Goal: Transaction & Acquisition: Purchase product/service

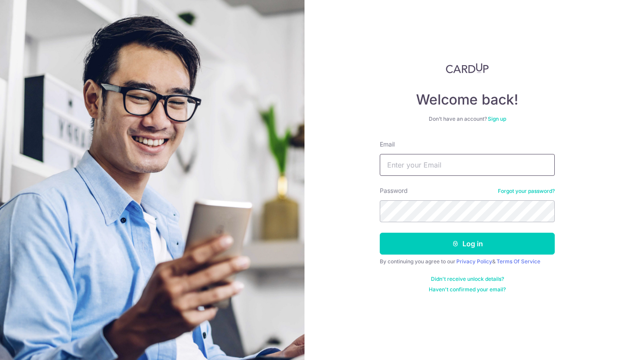
type input "[EMAIL_ADDRESS][DOMAIN_NAME]"
click at [467, 244] on button "Log in" at bounding box center [467, 244] width 175 height 22
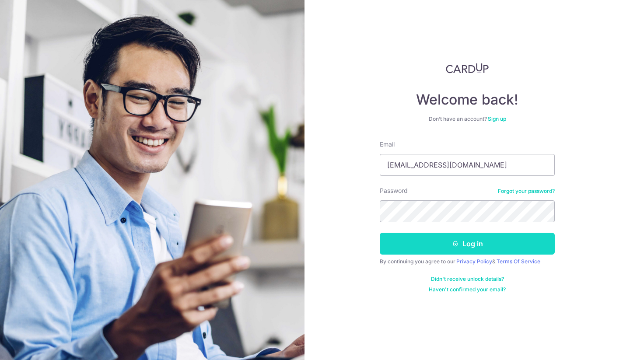
click at [483, 246] on button "Log in" at bounding box center [467, 244] width 175 height 22
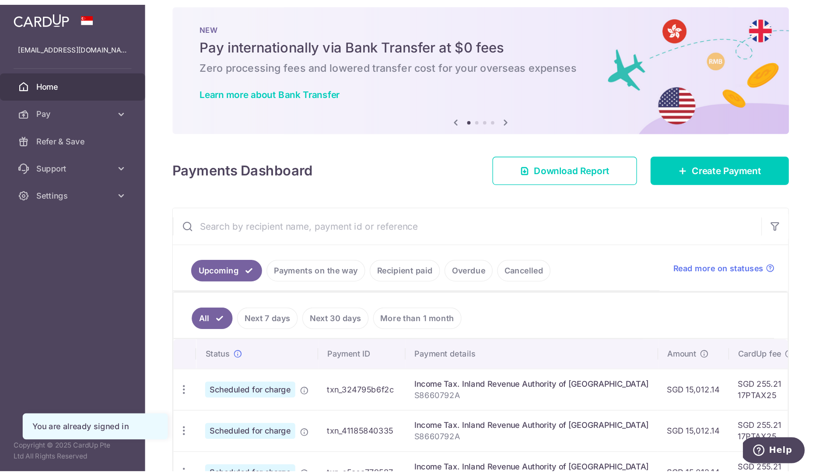
scroll to position [106, 0]
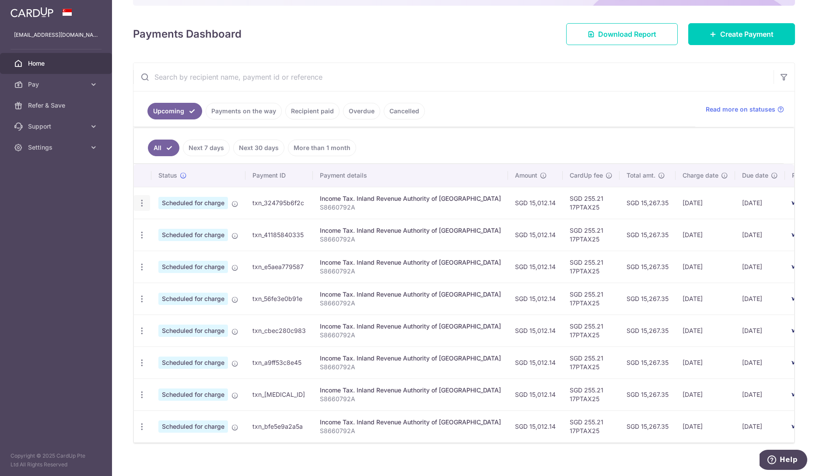
click at [141, 205] on icon "button" at bounding box center [141, 203] width 9 height 9
click at [153, 246] on link "Cancel payment" at bounding box center [179, 249] width 91 height 22
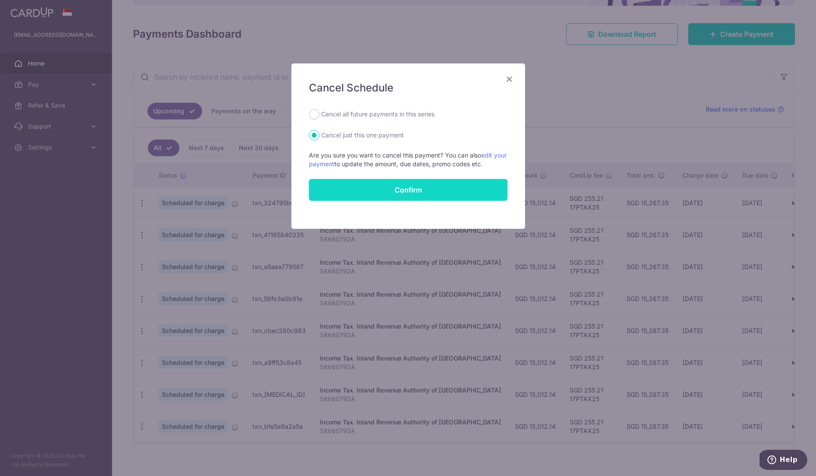
click at [353, 189] on input "Confirm" at bounding box center [408, 190] width 199 height 22
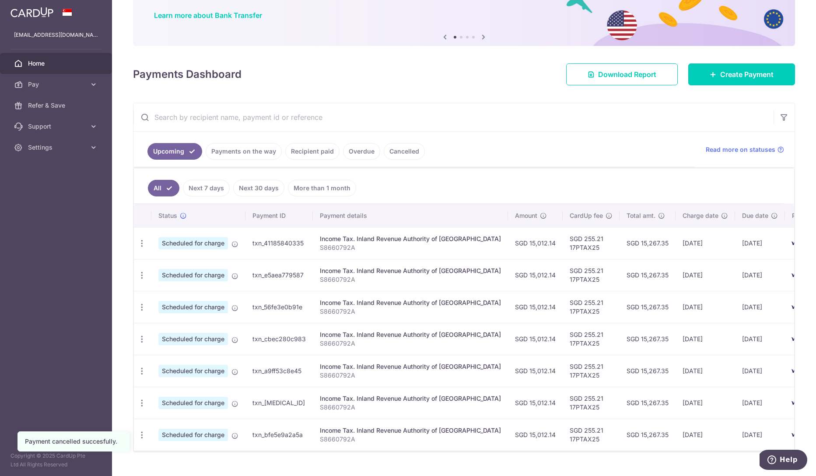
scroll to position [88, 0]
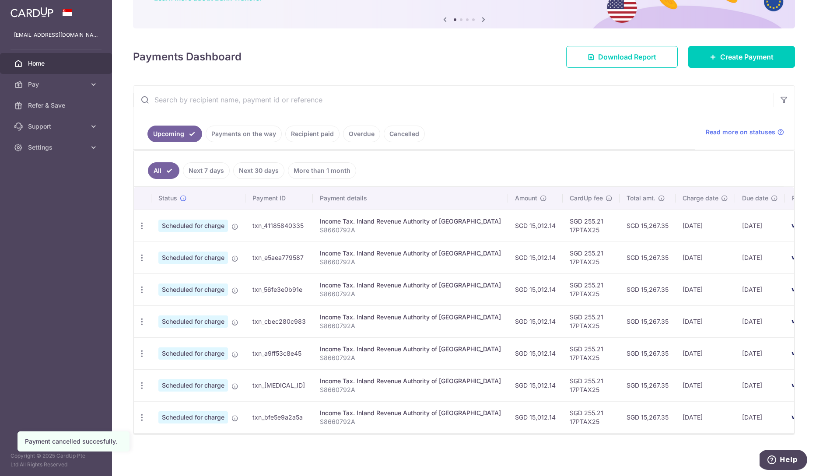
click at [715, 56] on body "justinfhwong@gmail.com Home Pay Payments Recipients Cards Refer & Save Support …" at bounding box center [408, 238] width 816 height 476
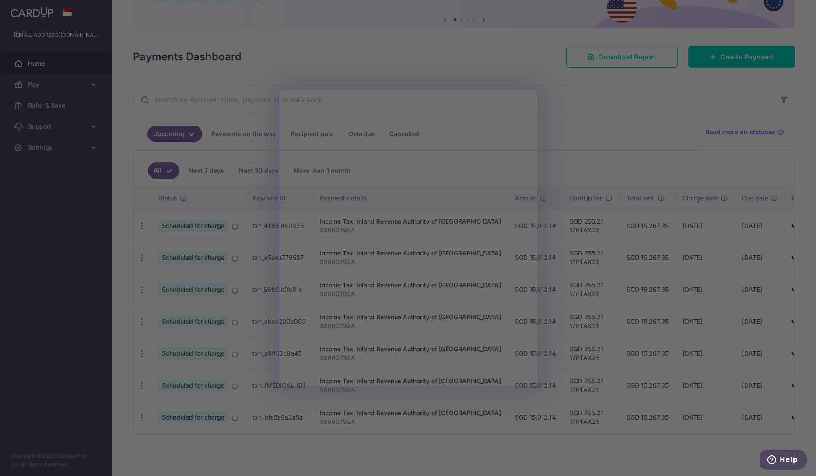
click at [575, 106] on div at bounding box center [412, 240] width 825 height 481
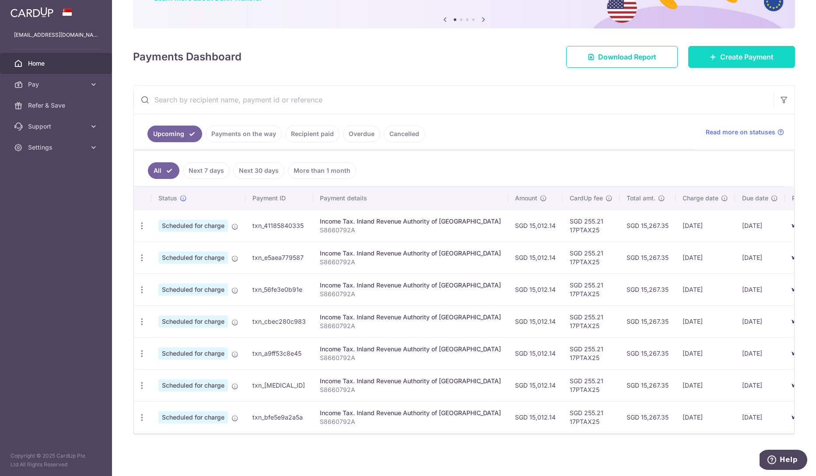
click at [713, 57] on link "Create Payment" at bounding box center [741, 57] width 107 height 22
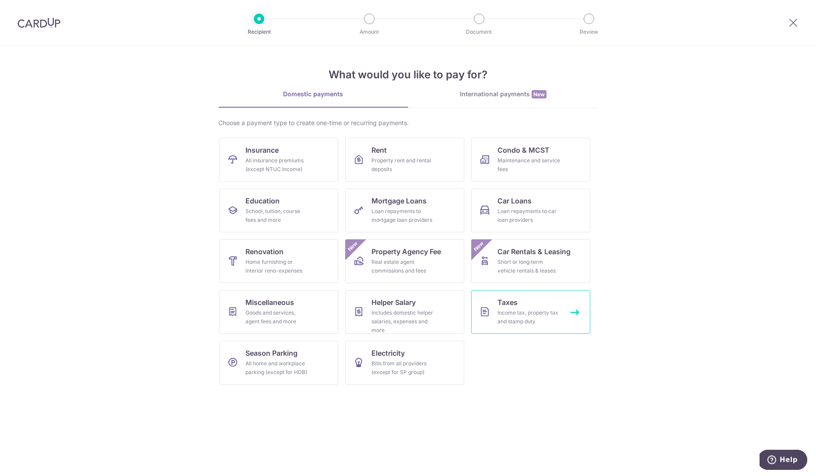
click at [534, 302] on link "Taxes Income tax, property tax and stamp duty" at bounding box center [530, 312] width 119 height 44
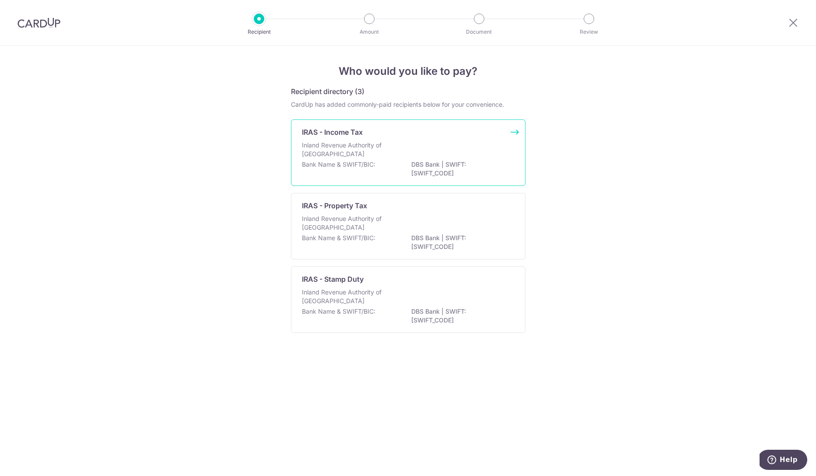
click at [453, 169] on div "Bank Name & SWIFT/BIC: DBS Bank | SWIFT: [SWIFT_CODE]" at bounding box center [408, 169] width 213 height 18
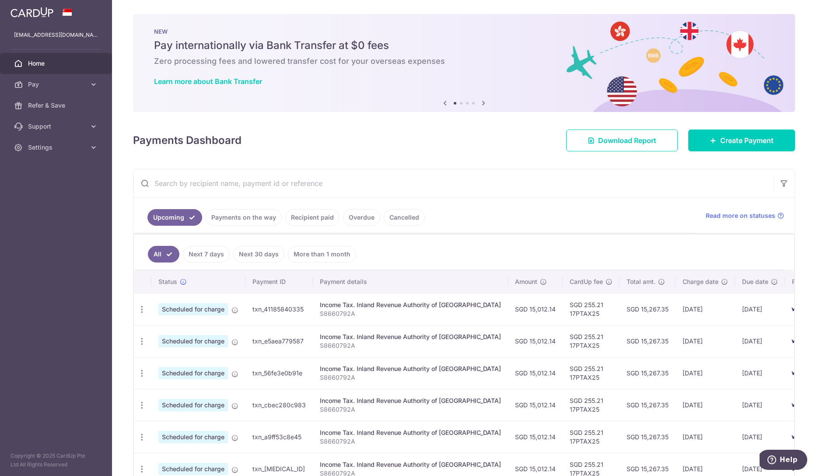
scroll to position [70, 0]
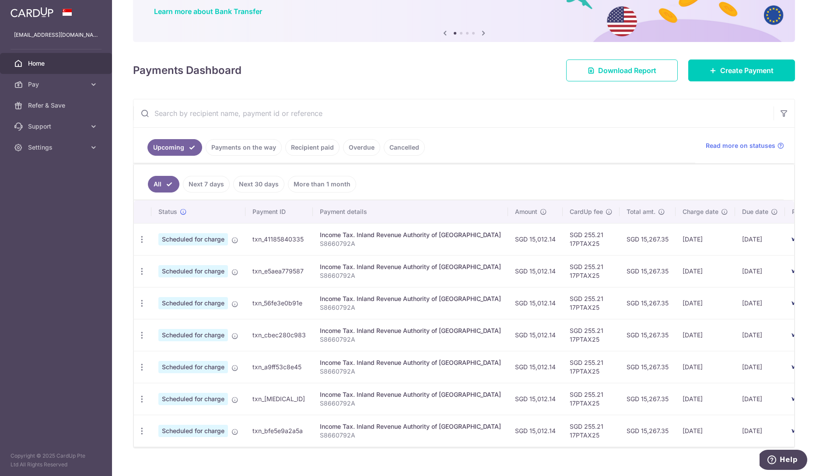
drag, startPoint x: 525, startPoint y: 241, endPoint x: 499, endPoint y: 240, distance: 25.8
click at [508, 240] on td "SGD 15,012.14" at bounding box center [535, 239] width 55 height 32
copy td "15,012.14"
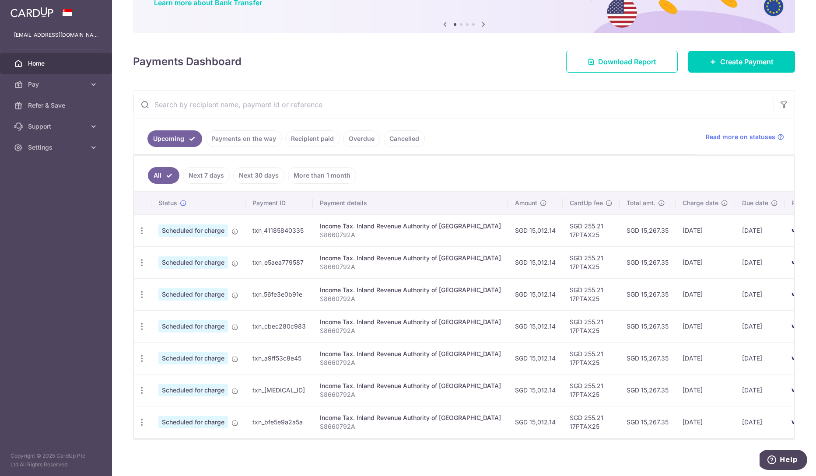
scroll to position [88, 0]
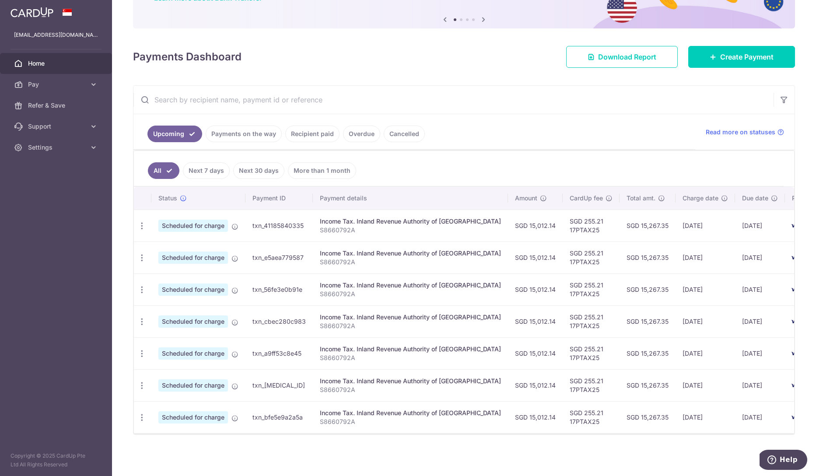
click at [476, 132] on ul "Upcoming Payments on the way Recipient paid Overdue Cancelled" at bounding box center [414, 131] width 562 height 35
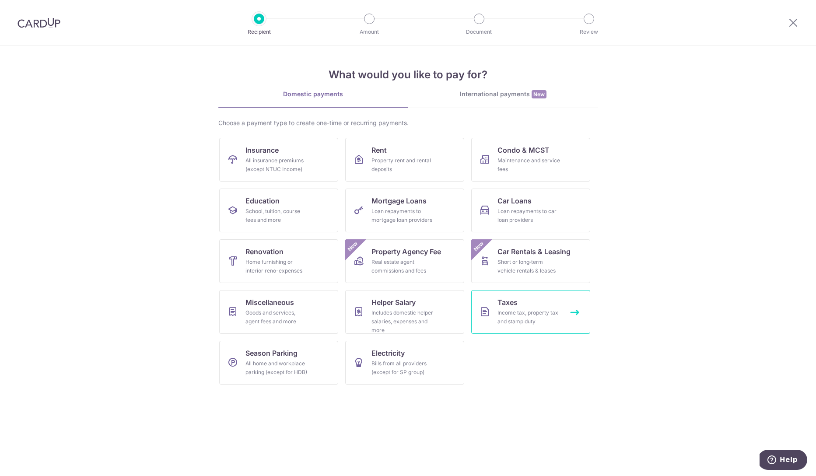
click at [505, 314] on div "Income tax, property tax and stamp duty" at bounding box center [529, 318] width 63 height 18
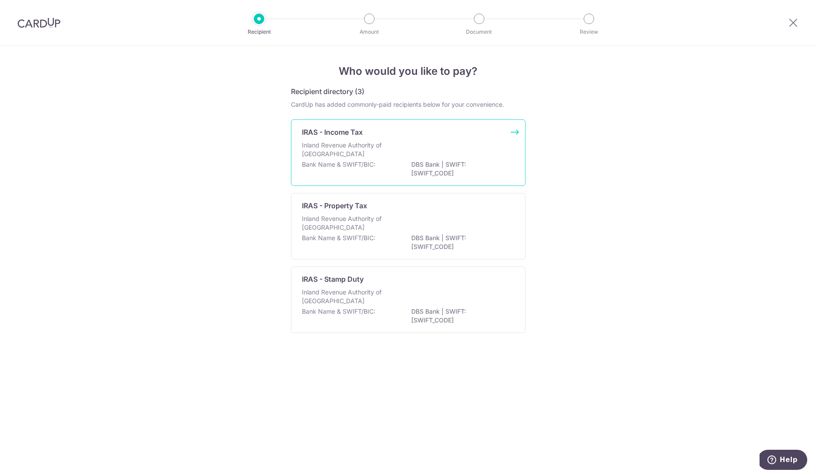
click at [418, 167] on p "DBS Bank | SWIFT: DBSSSGSGXXX" at bounding box center [460, 169] width 98 height 18
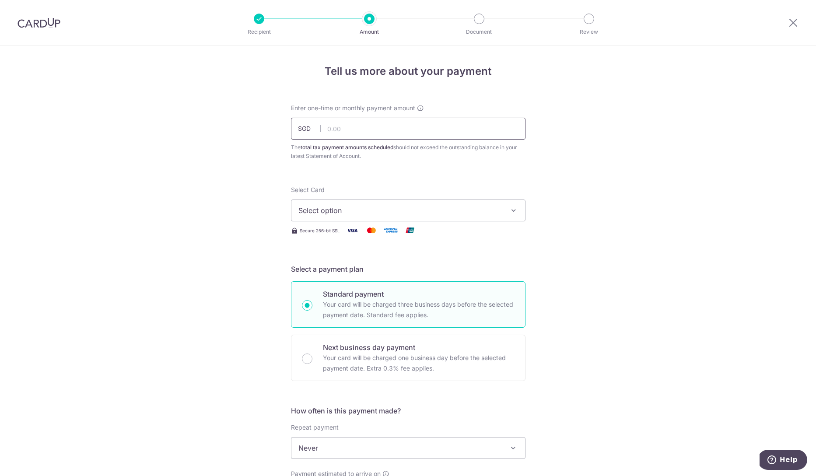
click at [399, 136] on input "text" at bounding box center [408, 129] width 235 height 22
paste input "15,012.14"
type input "15,012.14"
click at [591, 179] on div "Tell us more about your payment Enter one-time or monthly payment amount SGD 15…" at bounding box center [408, 452] width 816 height 813
click at [500, 210] on button "Select option" at bounding box center [408, 211] width 235 height 22
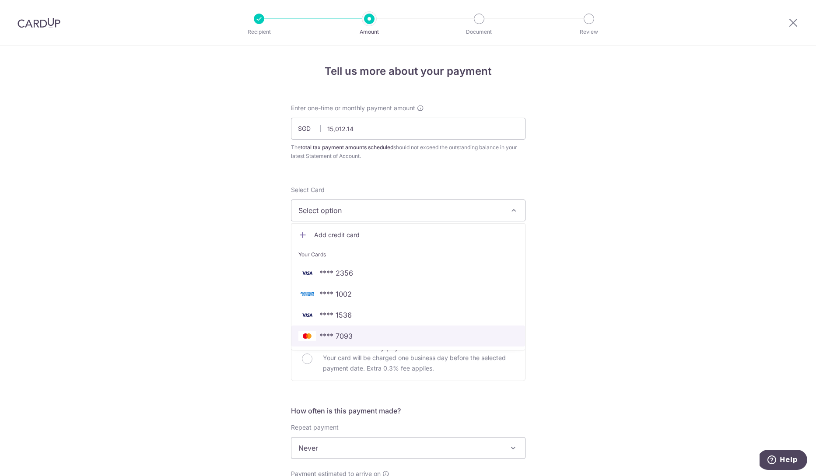
click at [361, 339] on span "**** 7093" at bounding box center [409, 336] width 220 height 11
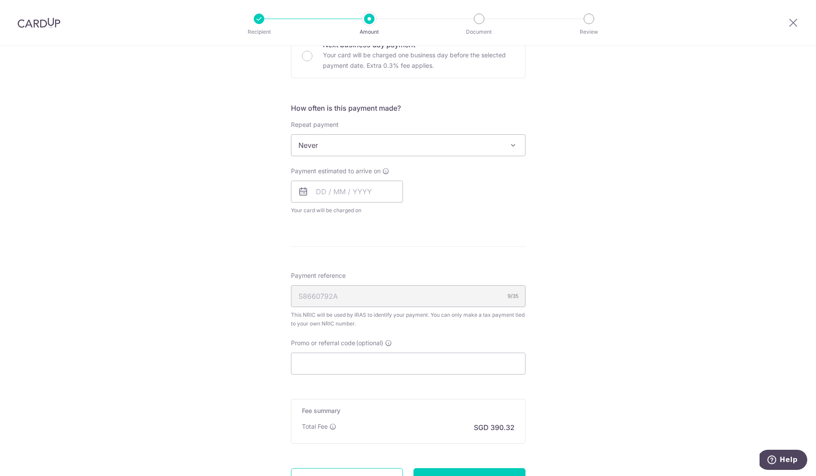
scroll to position [176, 0]
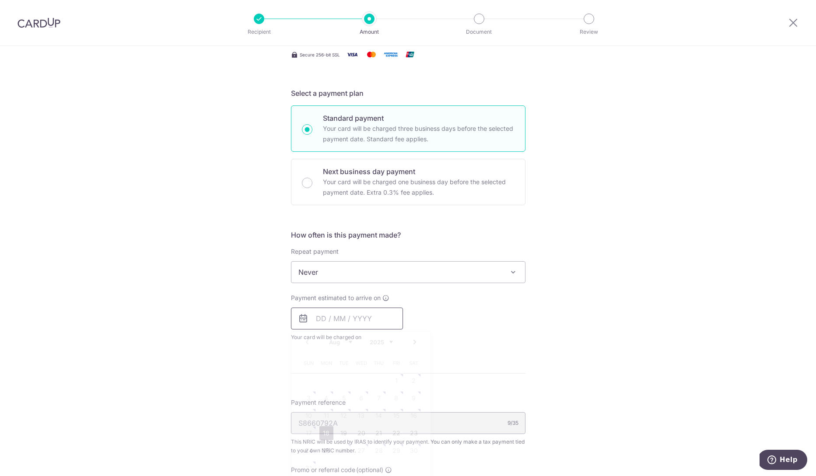
click at [360, 316] on input "text" at bounding box center [347, 319] width 112 height 22
click at [322, 432] on link "18" at bounding box center [327, 433] width 14 height 14
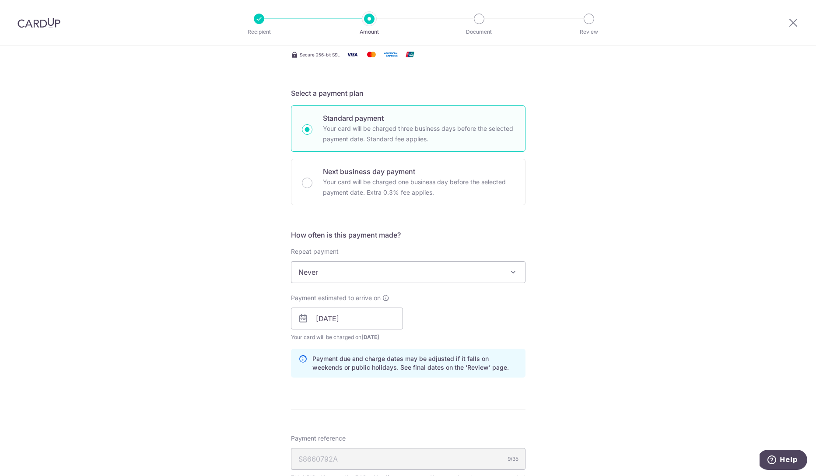
click at [477, 320] on div "Payment estimated to arrive on 18/08/2025 Prev Next Aug Sep Oct Nov Dec 2025 20…" at bounding box center [408, 318] width 245 height 48
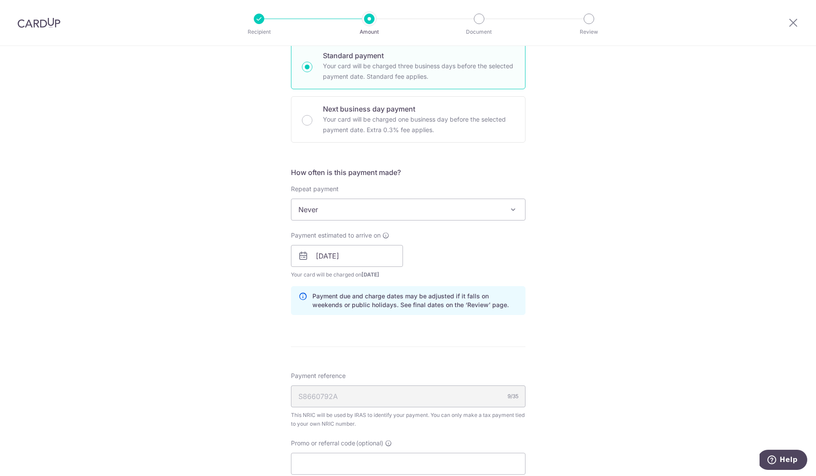
scroll to position [291, 0]
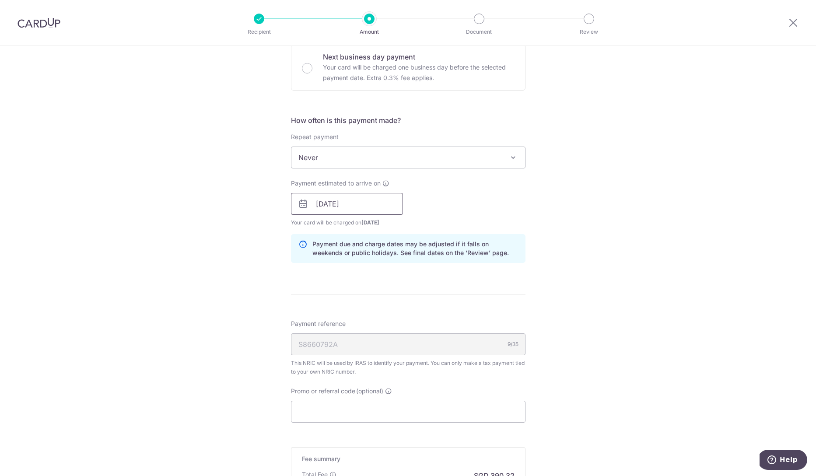
click at [364, 212] on input "18/08/2025" at bounding box center [347, 204] width 112 height 22
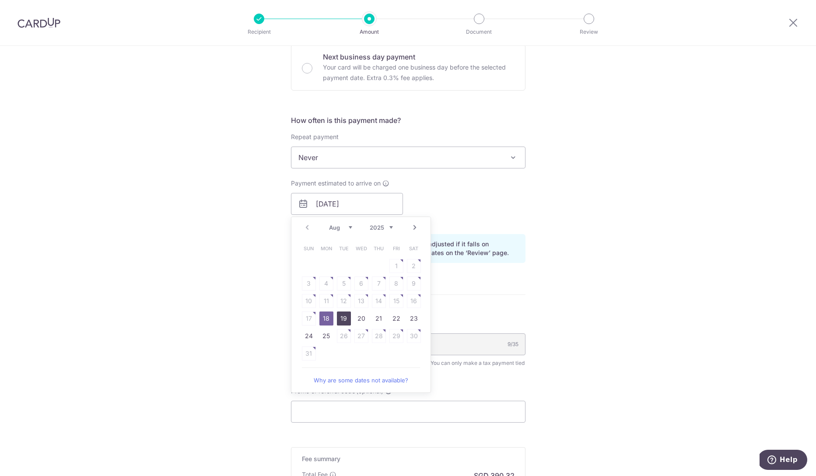
click at [345, 320] on link "19" at bounding box center [344, 319] width 14 height 14
type input "19/08/2025"
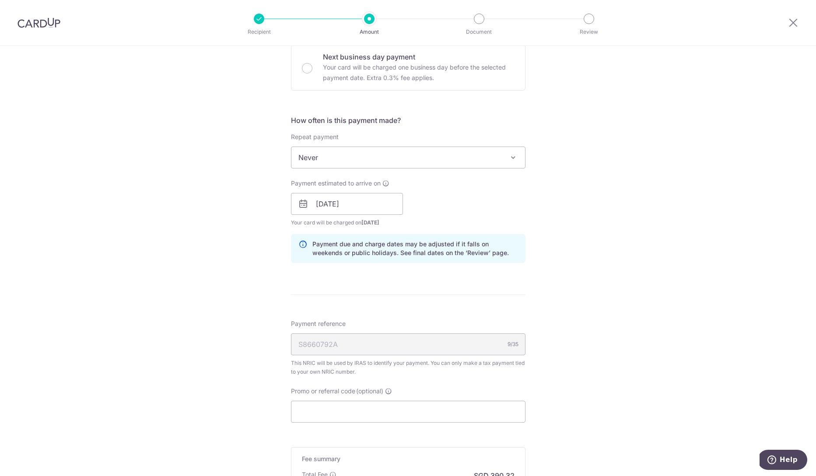
click at [552, 278] on div "Tell us more about your payment Enter one-time or monthly payment amount SGD 15…" at bounding box center [408, 179] width 816 height 849
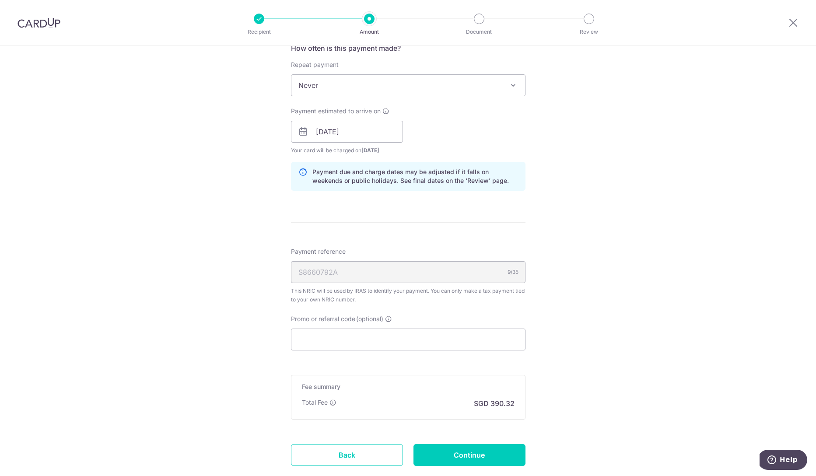
scroll to position [418, 0]
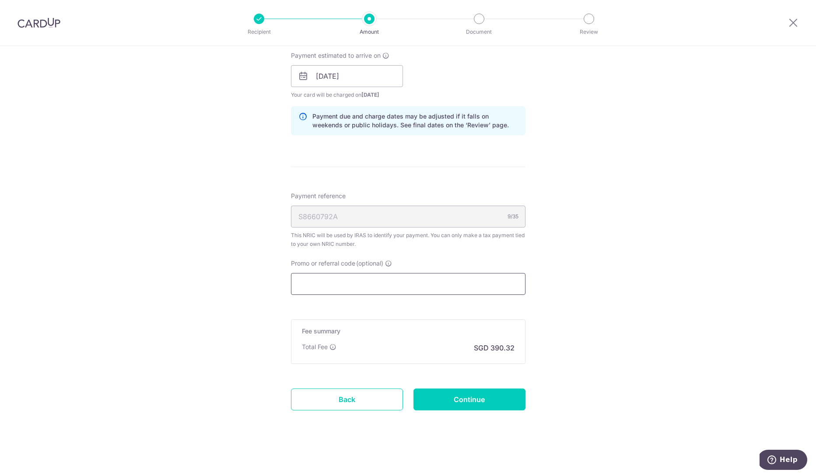
click at [383, 280] on input "Promo or referral code (optional)" at bounding box center [408, 284] width 235 height 22
click at [344, 278] on input "Promo or referral code (optional)" at bounding box center [408, 284] width 235 height 22
paste input "MCTAX25"
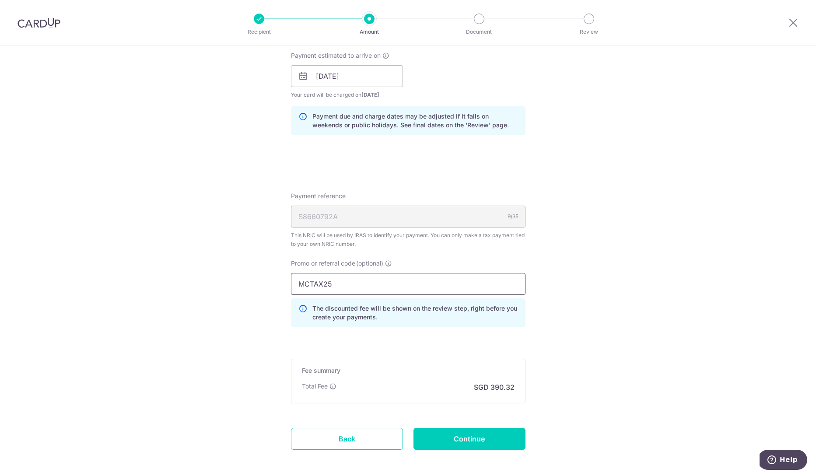
type input "MCTAX25"
click at [590, 261] on div "Tell us more about your payment Enter one-time or monthly payment amount SGD 15…" at bounding box center [408, 72] width 816 height 888
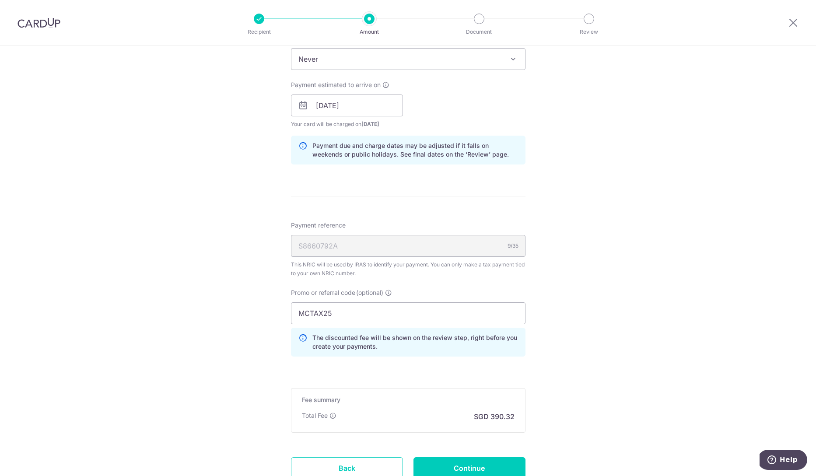
scroll to position [458, 0]
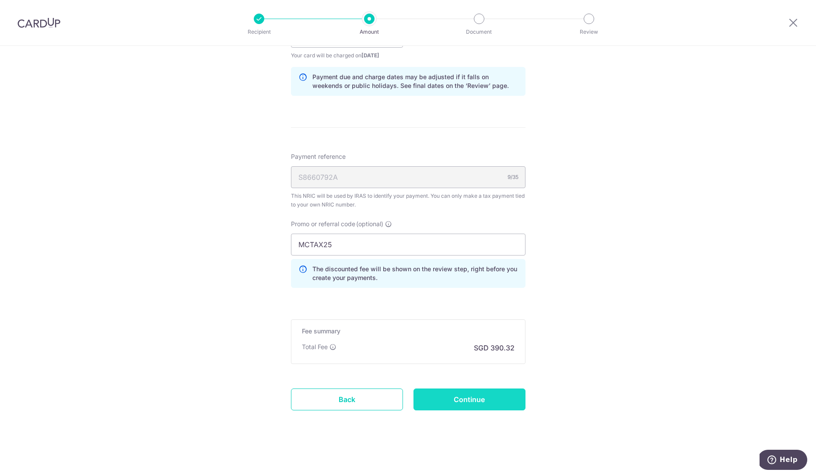
click at [493, 394] on input "Continue" at bounding box center [470, 400] width 112 height 22
type input "Create Schedule"
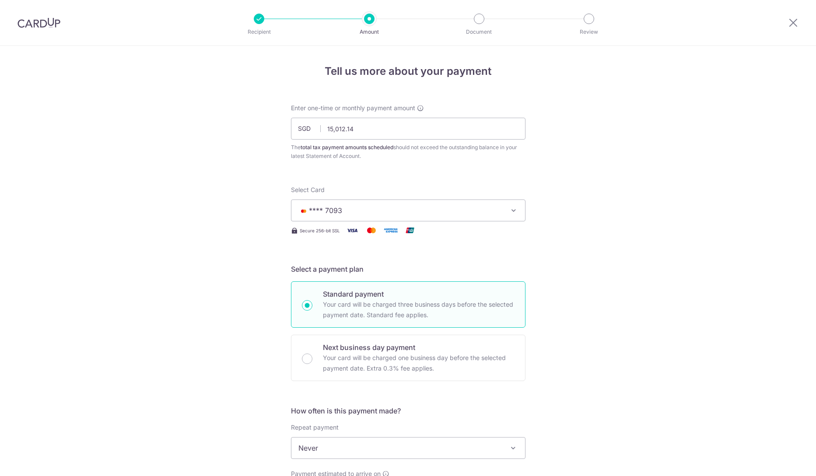
scroll to position [470, 0]
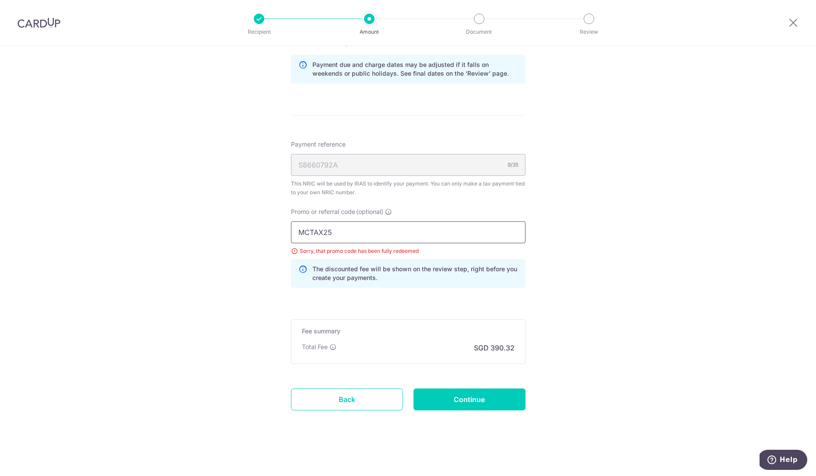
drag, startPoint x: 331, startPoint y: 233, endPoint x: 284, endPoint y: 233, distance: 46.8
click at [286, 234] on div "Promo or referral code (optional) MCTAX25 Sorry, that promo code has been fully…" at bounding box center [408, 251] width 245 height 88
paste input "OFF2"
type input "OFF225"
click at [471, 404] on input "Continue" at bounding box center [470, 400] width 112 height 22
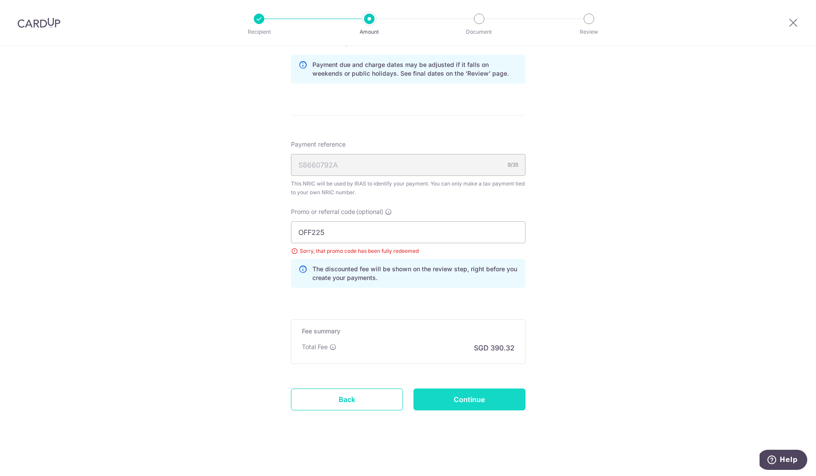
type input "Update Schedule"
